Goal: Information Seeking & Learning: Learn about a topic

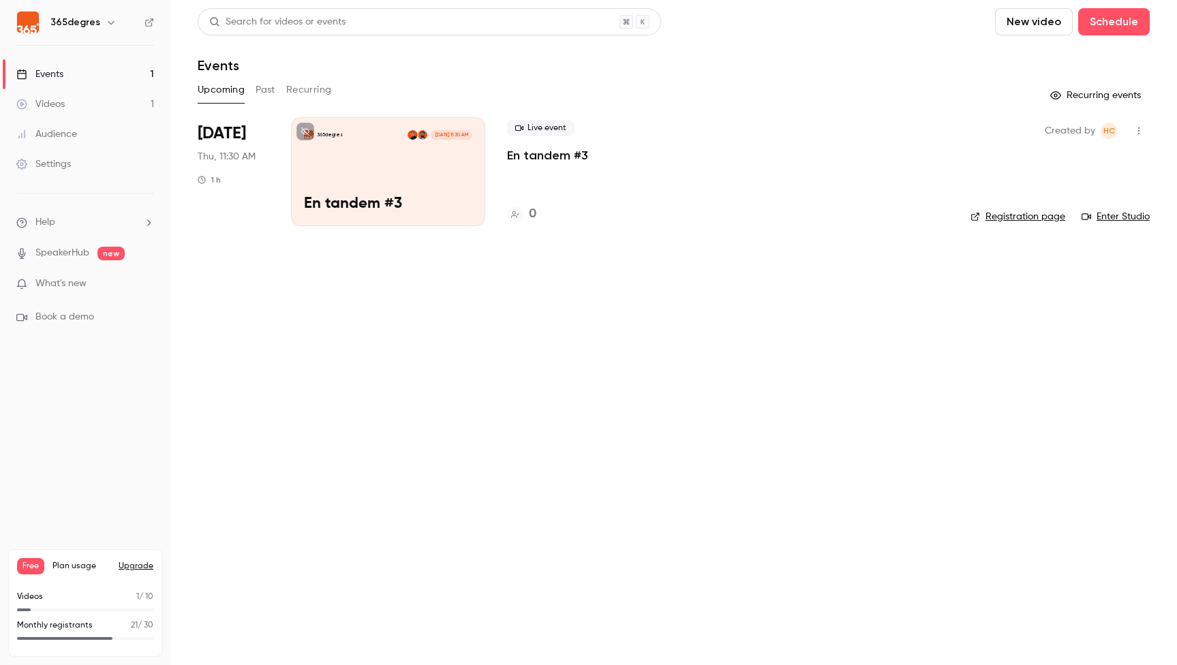
drag, startPoint x: 52, startPoint y: 67, endPoint x: 108, endPoint y: 74, distance: 55.6
click at [52, 67] on div "Events" at bounding box center [39, 74] width 47 height 14
drag, startPoint x: 270, startPoint y: 93, endPoint x: 468, endPoint y: 116, distance: 199.7
click at [270, 93] on button "Past" at bounding box center [266, 90] width 20 height 22
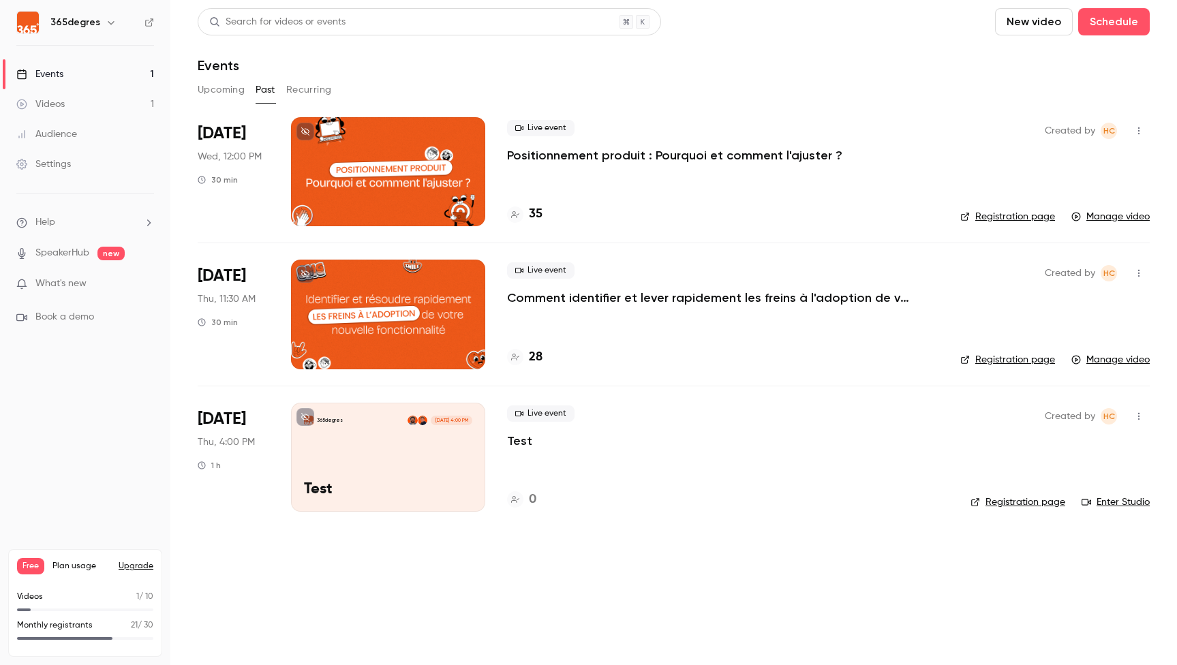
click at [370, 214] on div at bounding box center [388, 171] width 194 height 109
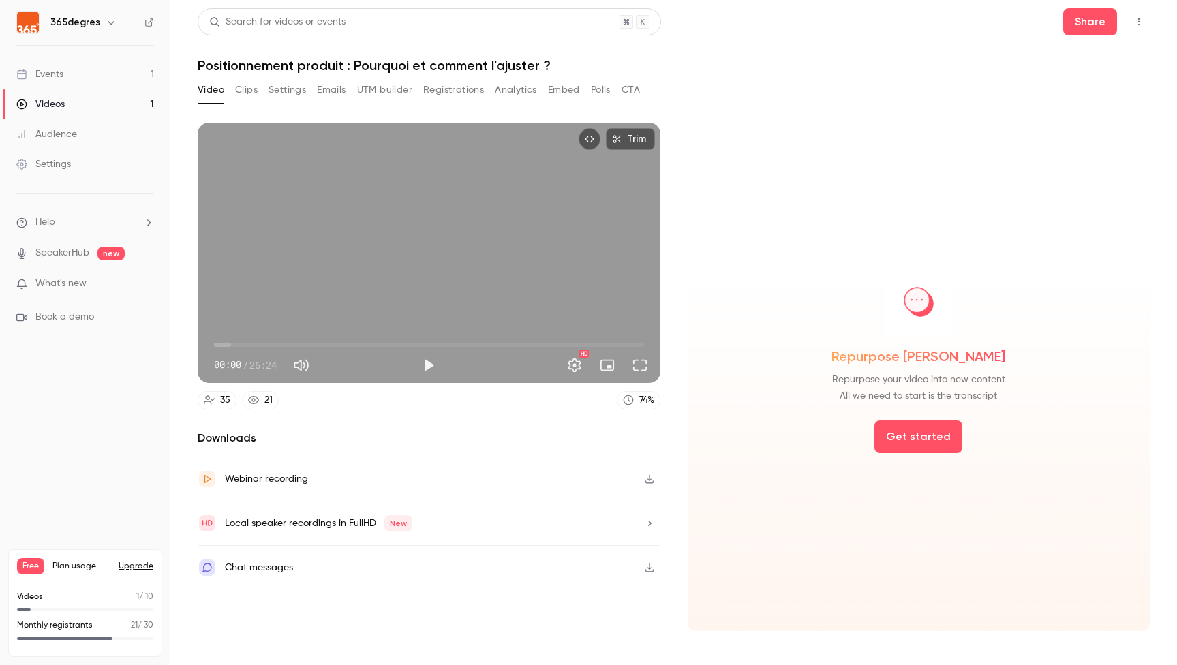
click at [447, 91] on button "Registrations" at bounding box center [453, 90] width 61 height 22
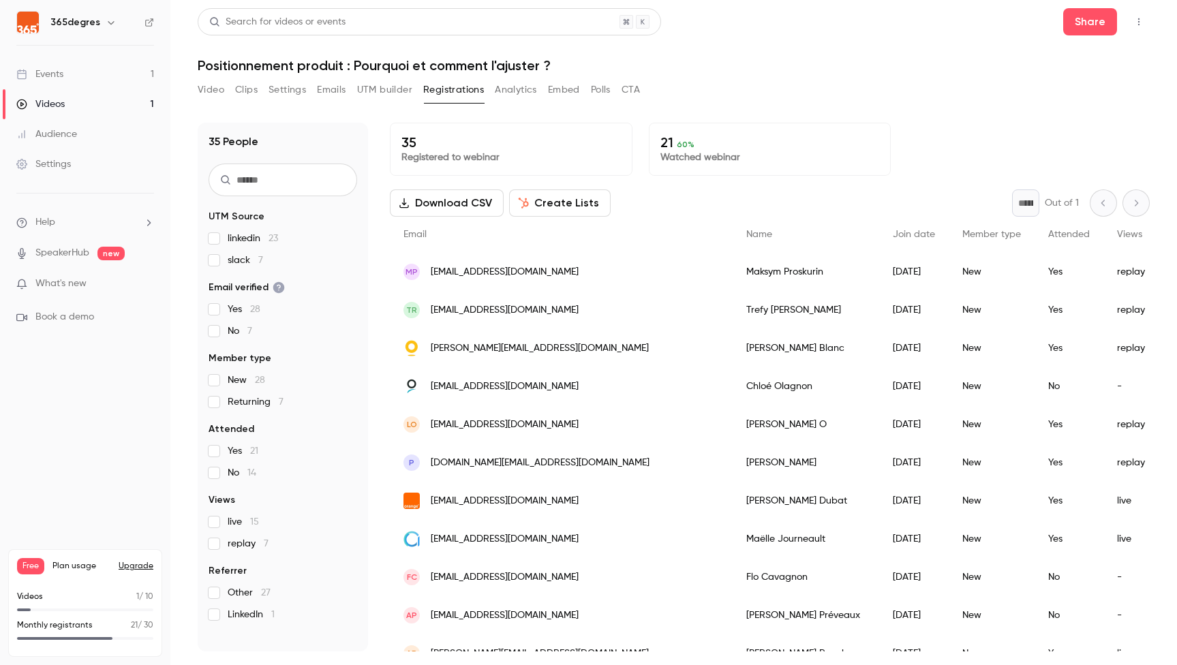
click at [210, 89] on button "Video" at bounding box center [211, 90] width 27 height 22
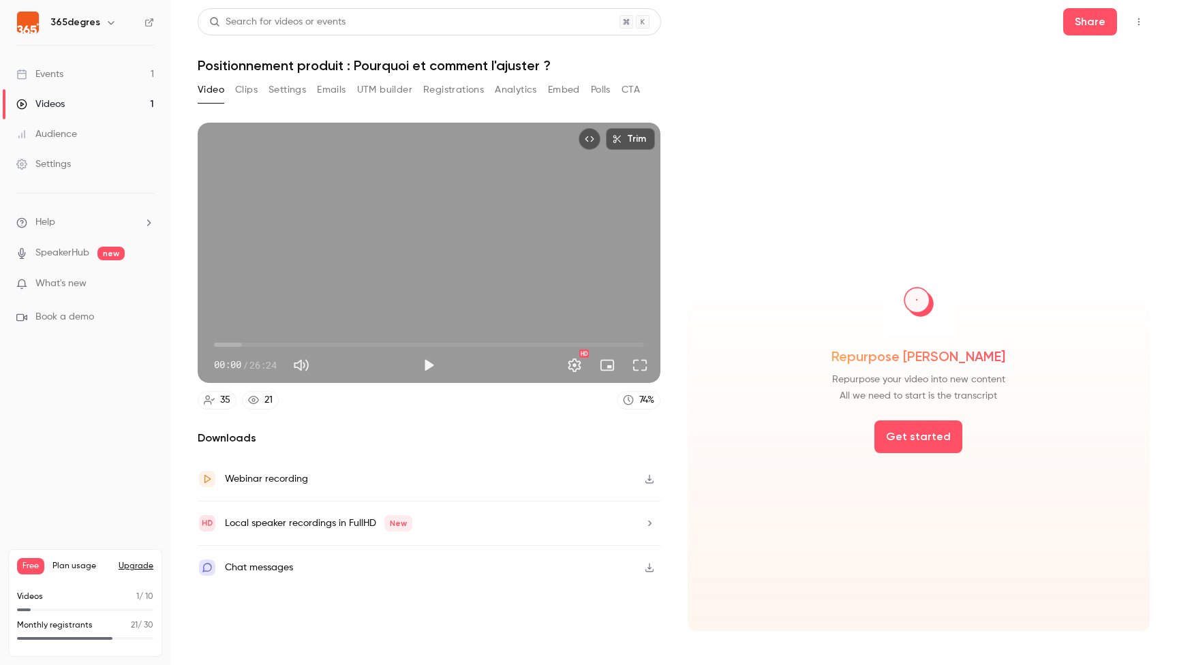
click at [249, 88] on button "Clips" at bounding box center [246, 90] width 22 height 22
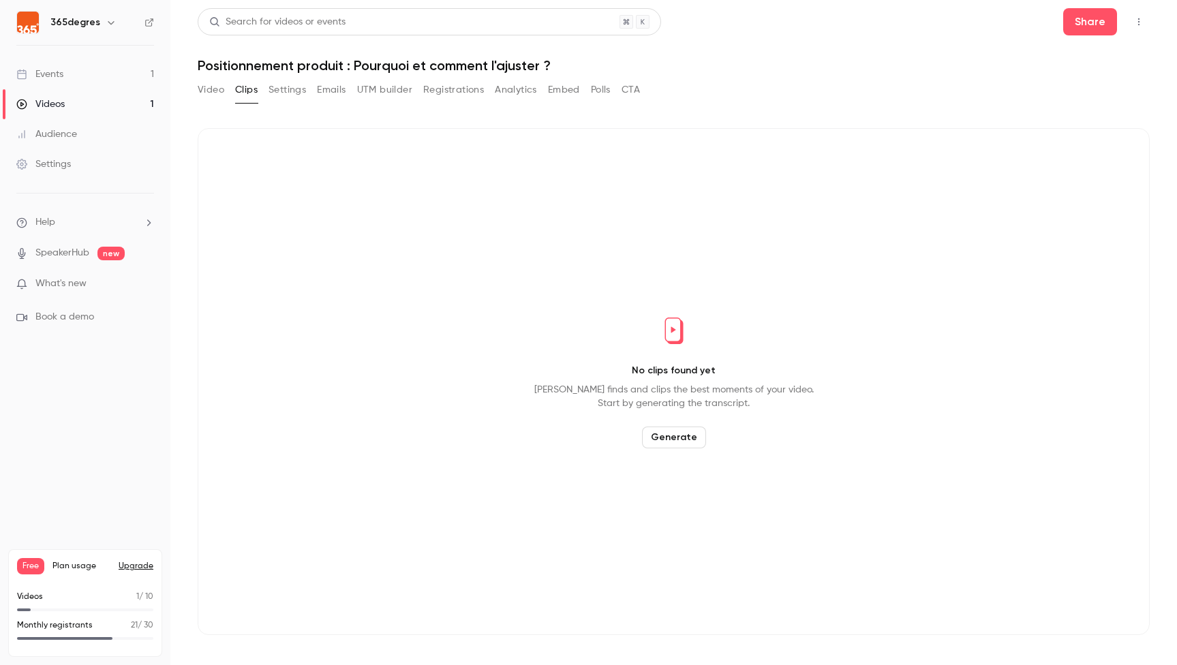
click at [284, 88] on button "Settings" at bounding box center [287, 90] width 37 height 22
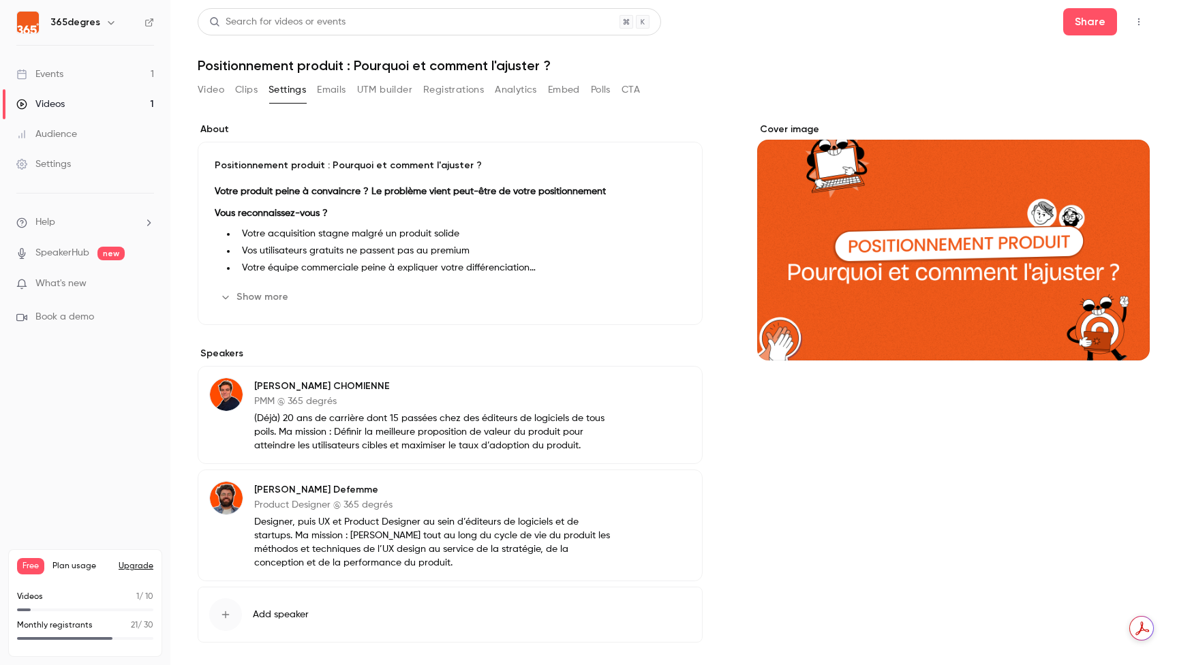
click at [275, 296] on button "Show more" at bounding box center [256, 297] width 82 height 22
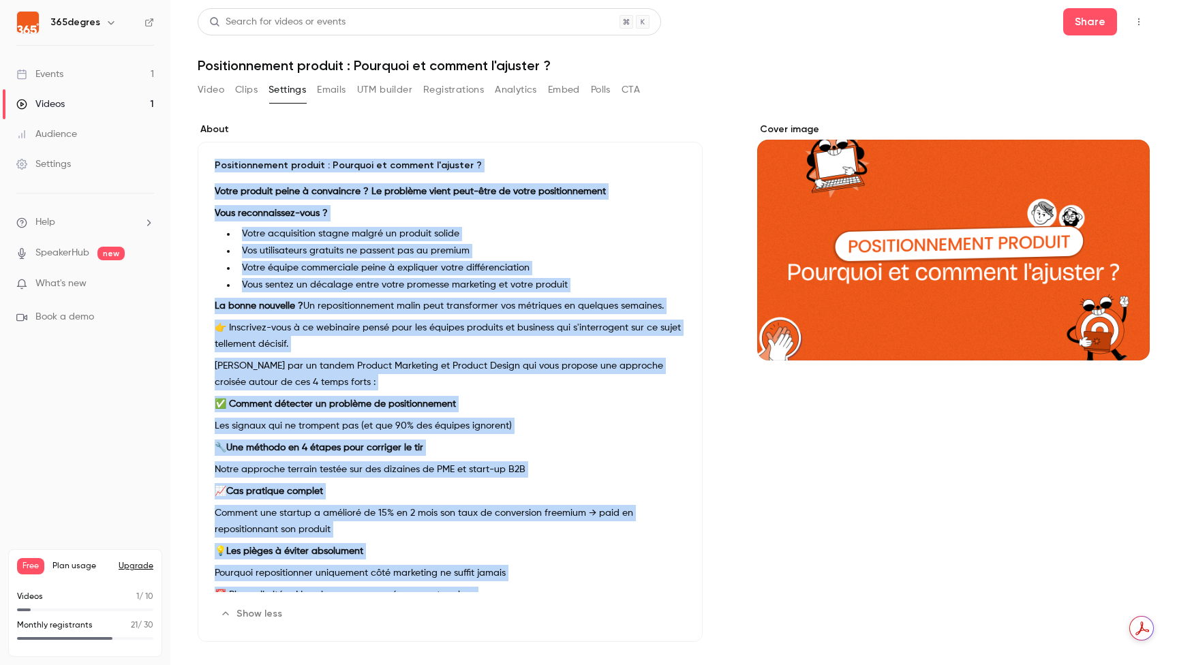
drag, startPoint x: 495, startPoint y: 576, endPoint x: 211, endPoint y: 161, distance: 502.8
click at [211, 161] on div "Positionnement produit : Pourquoi et comment l'ajuster ? Votre produit [PERSON_…" at bounding box center [450, 392] width 505 height 500
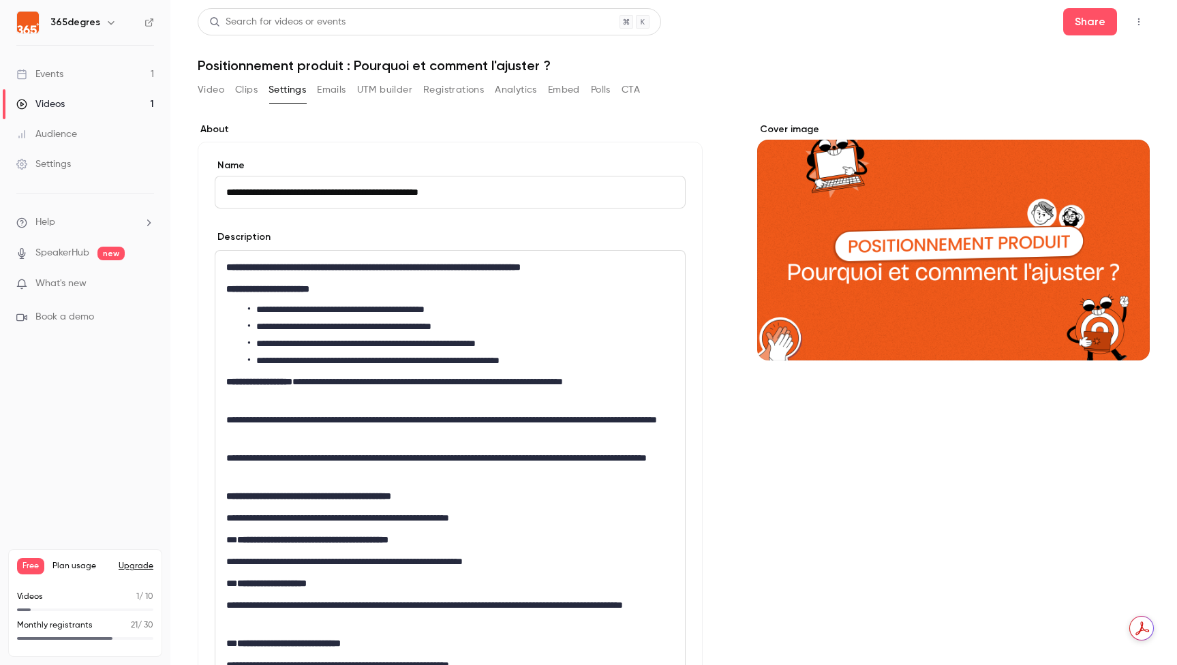
click at [441, 413] on p "**********" at bounding box center [450, 428] width 448 height 33
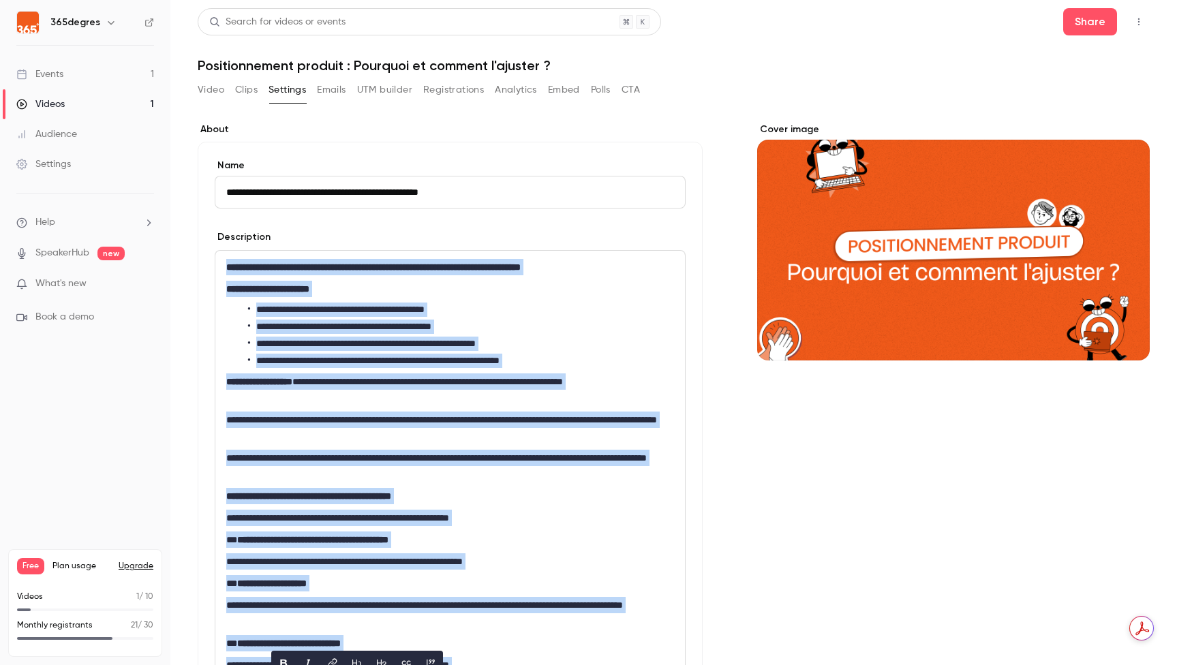
copy div "**********"
click at [364, 196] on input "**********" at bounding box center [450, 192] width 471 height 33
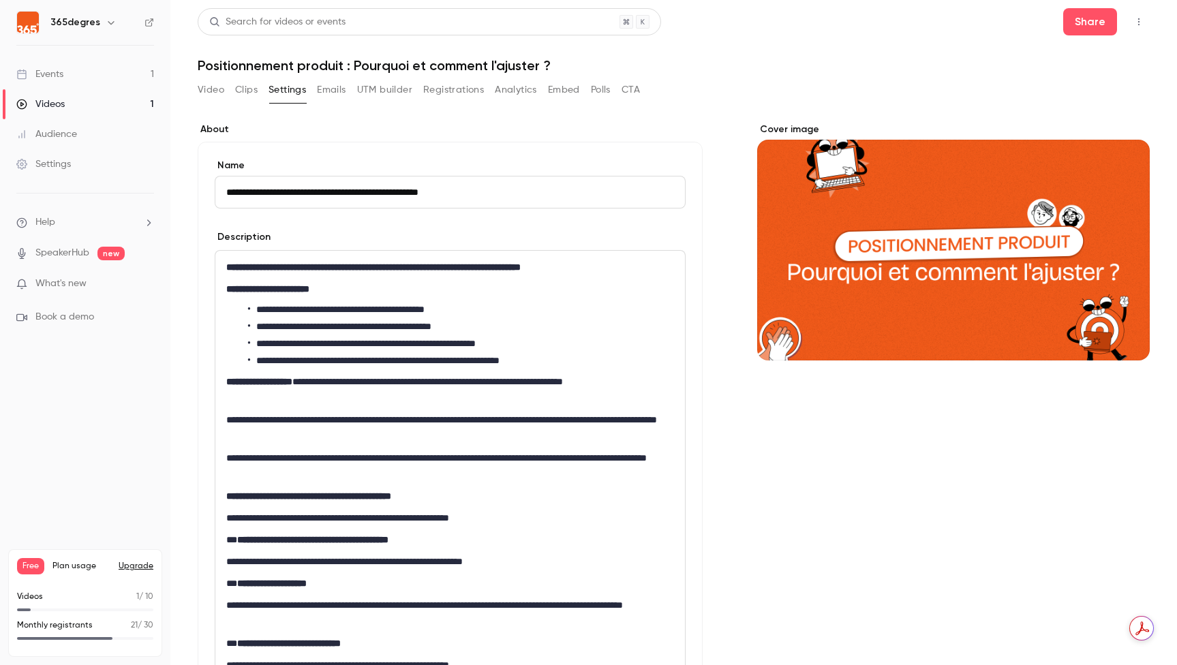
drag, startPoint x: 495, startPoint y: 193, endPoint x: 287, endPoint y: 187, distance: 208.0
click at [287, 187] on input "**********" at bounding box center [450, 192] width 471 height 33
click at [228, 190] on input "**********" at bounding box center [450, 192] width 471 height 33
click at [68, 73] on link "Events 1" at bounding box center [85, 74] width 170 height 30
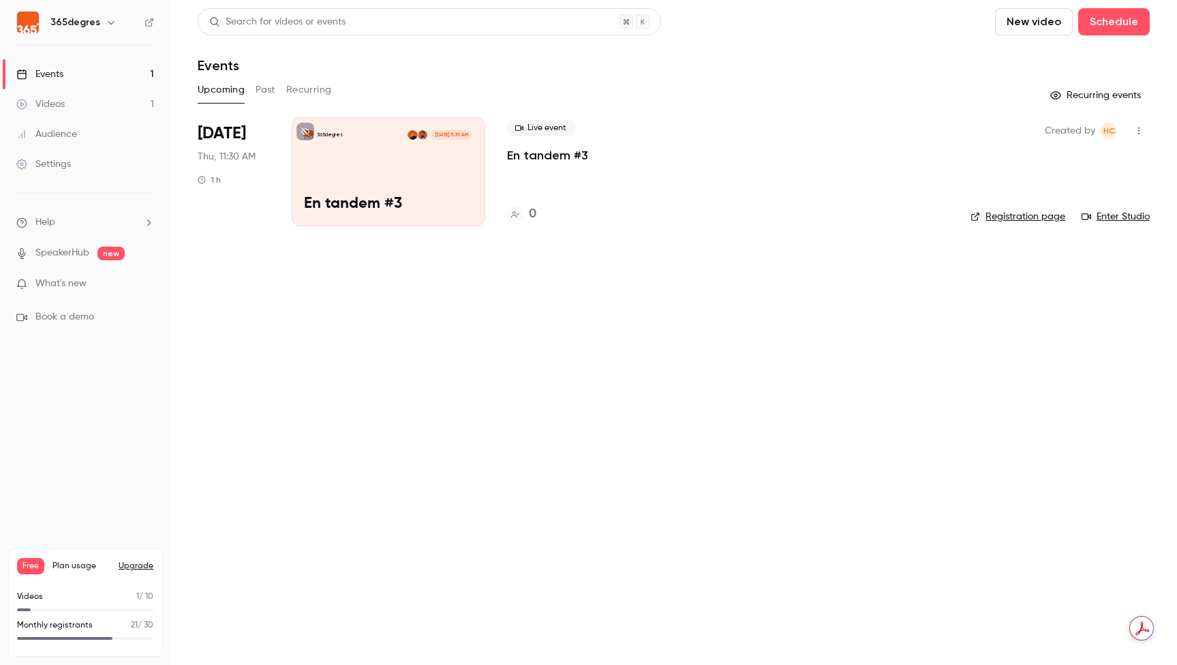
click at [268, 85] on button "Past" at bounding box center [266, 90] width 20 height 22
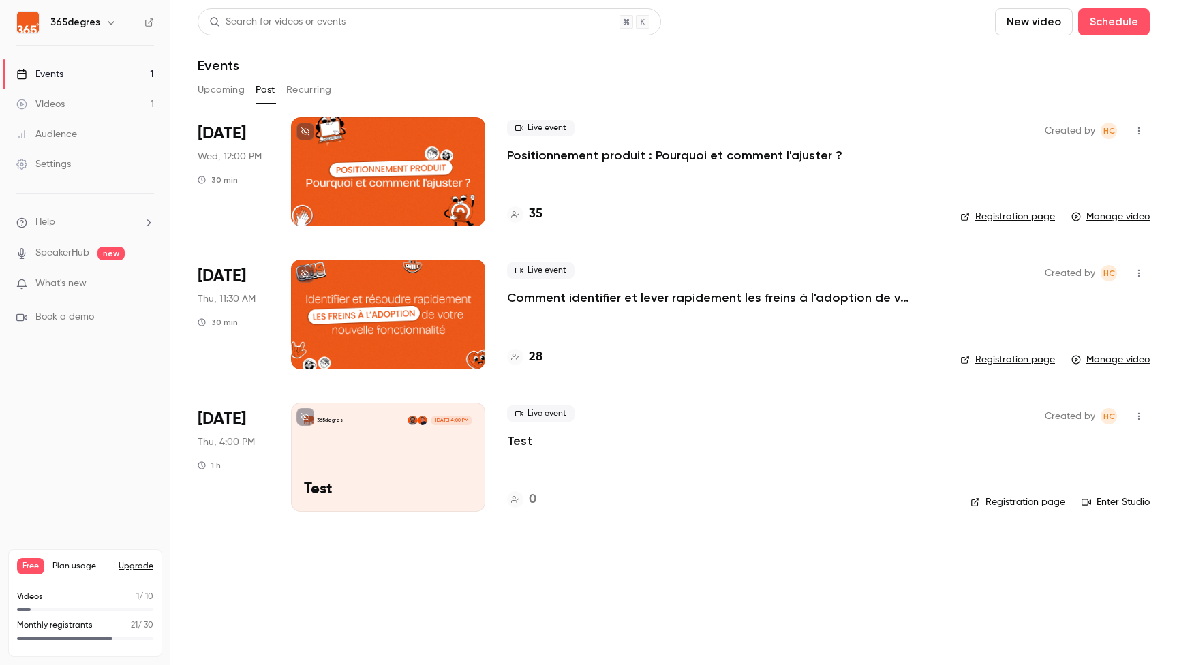
click at [375, 304] on div at bounding box center [388, 314] width 194 height 109
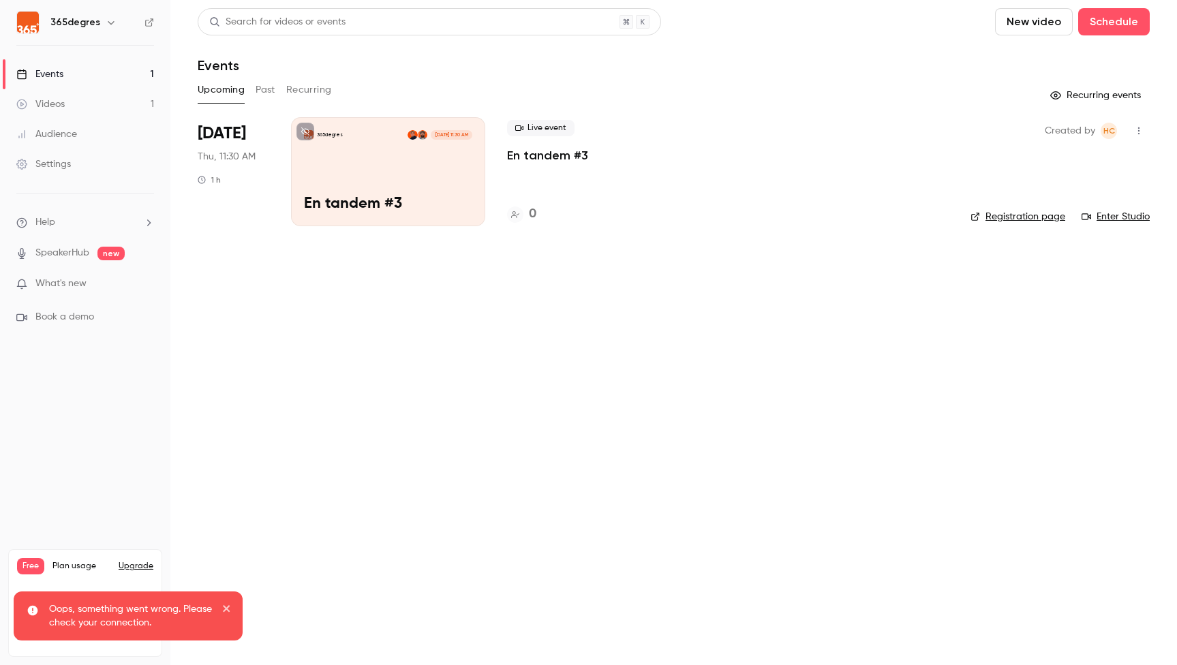
click at [264, 89] on button "Past" at bounding box center [266, 90] width 20 height 22
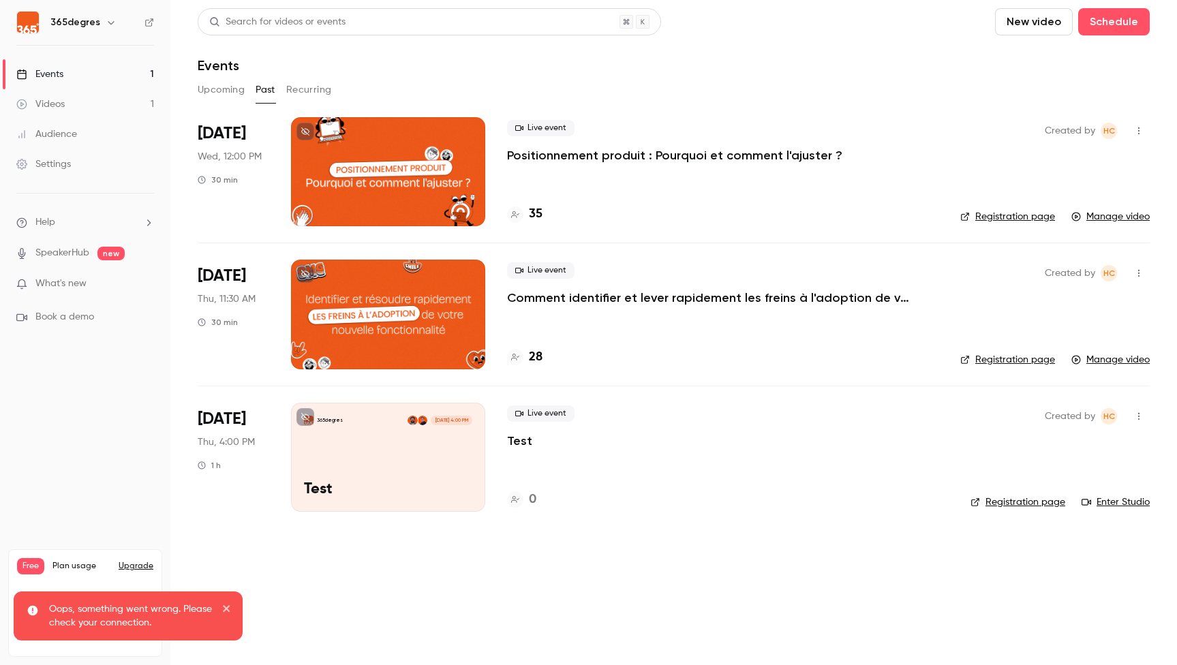
click at [575, 300] on p "Comment identifier et lever rapidement les freins à l'adoption de vos nouvelles…" at bounding box center [711, 298] width 409 height 16
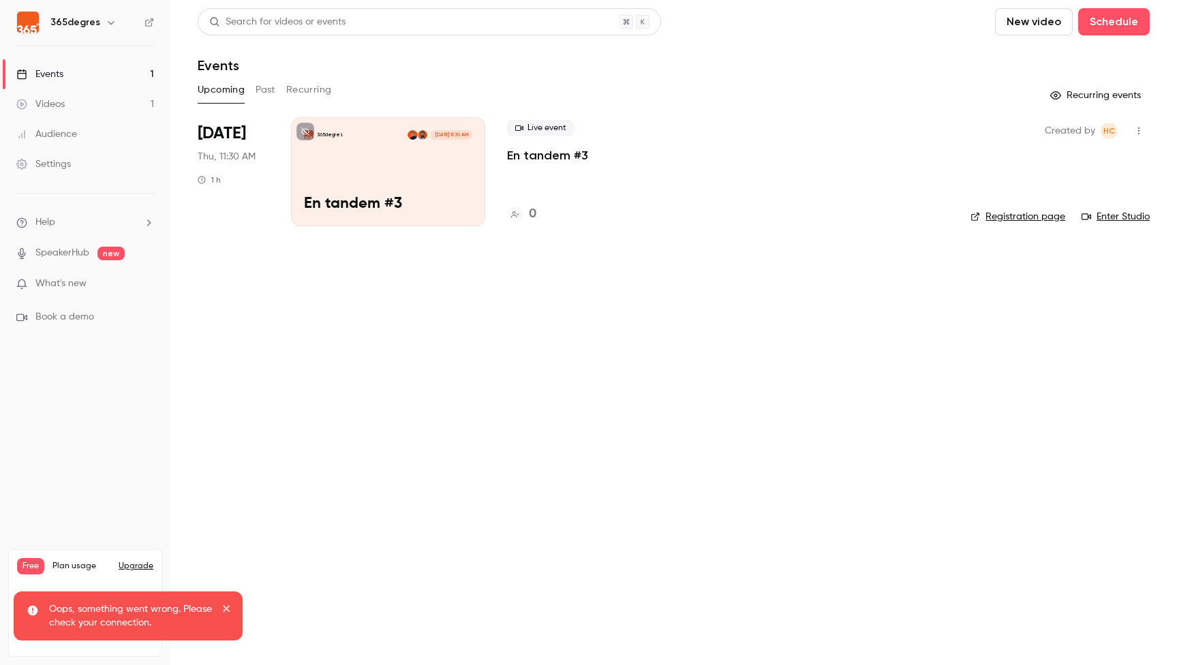
click at [50, 134] on div "Audience" at bounding box center [46, 134] width 61 height 14
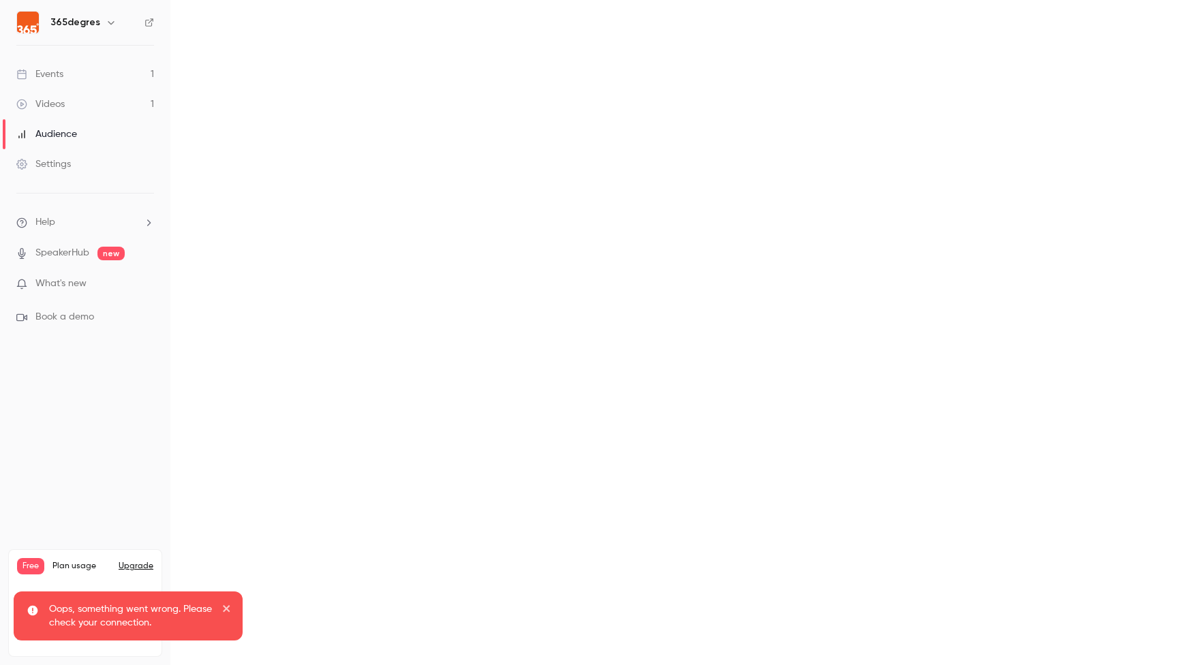
click at [42, 76] on div "Events" at bounding box center [39, 74] width 47 height 14
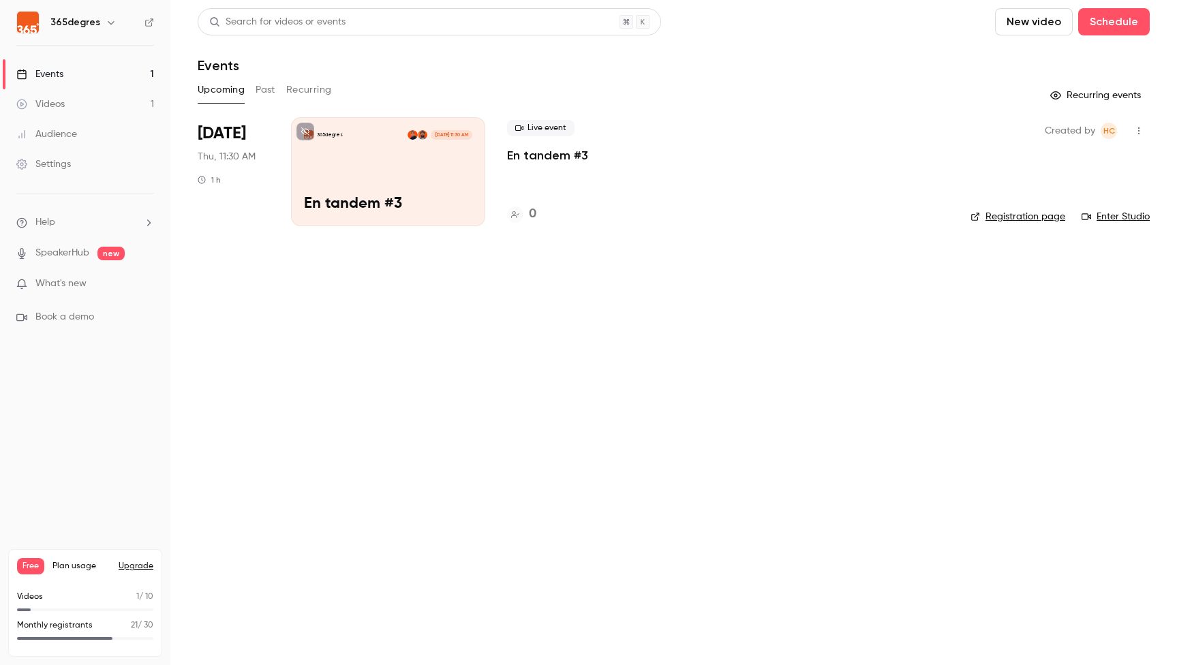
click at [272, 90] on button "Past" at bounding box center [266, 90] width 20 height 22
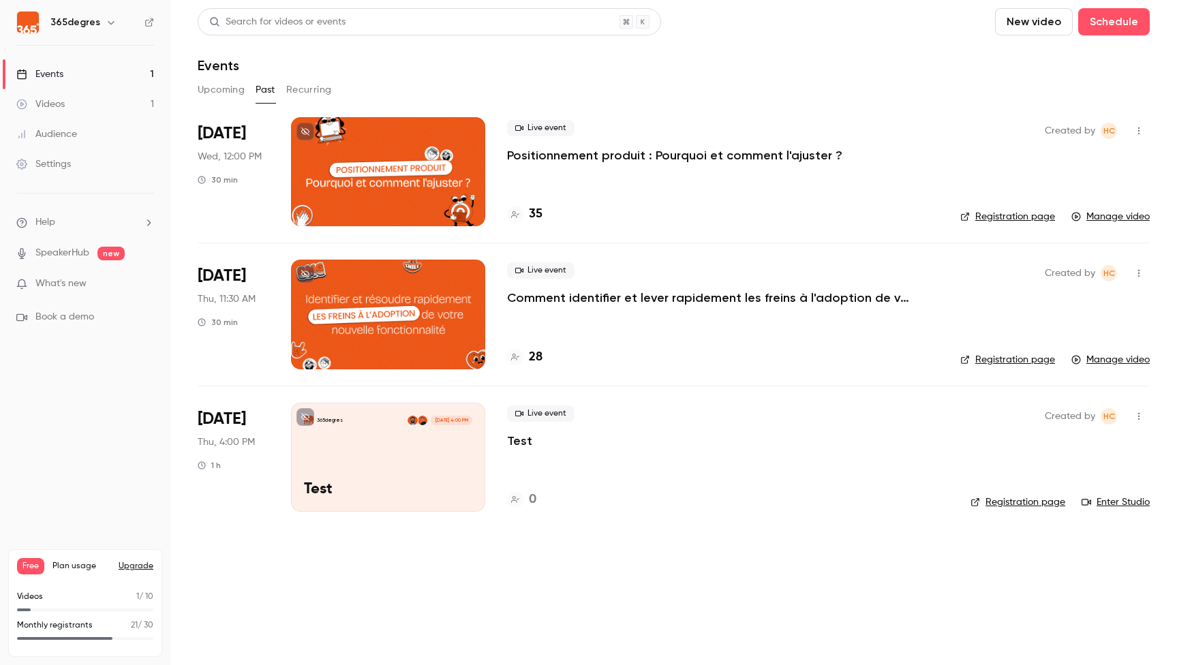
click at [1008, 358] on link "Registration page" at bounding box center [1008, 360] width 95 height 14
click at [583, 297] on p "Comment identifier et lever rapidement les freins à l'adoption de vos nouvelles…" at bounding box center [711, 298] width 409 height 16
